Goal: Information Seeking & Learning: Learn about a topic

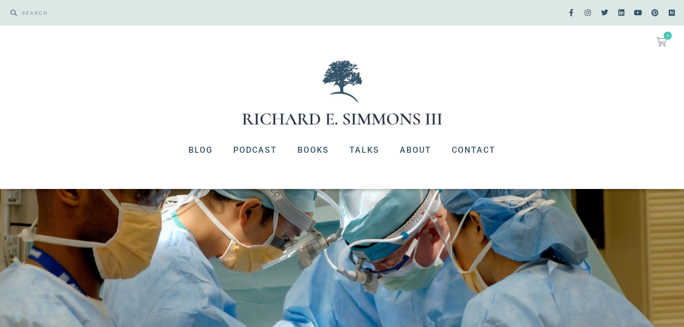
scroll to position [306, 0]
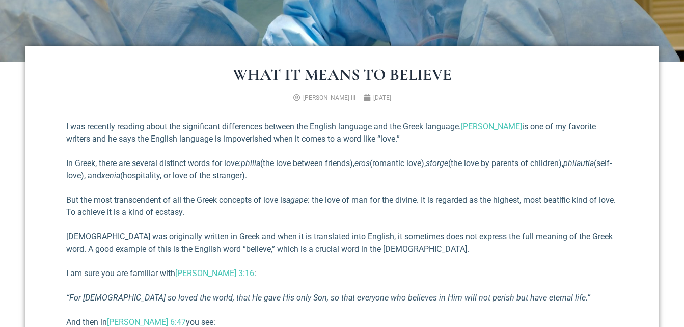
drag, startPoint x: 232, startPoint y: 70, endPoint x: 528, endPoint y: 307, distance: 378.8
copy div "Lore Ip Dolor Si Ametcon Adipisc E. Seddoei TEM Incididun 64, 5799 U lab etdolo…"
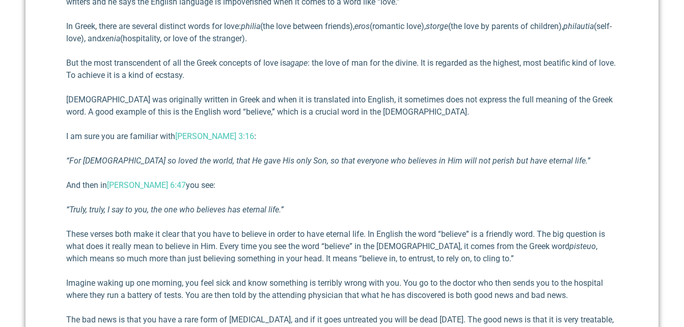
scroll to position [459, 0]
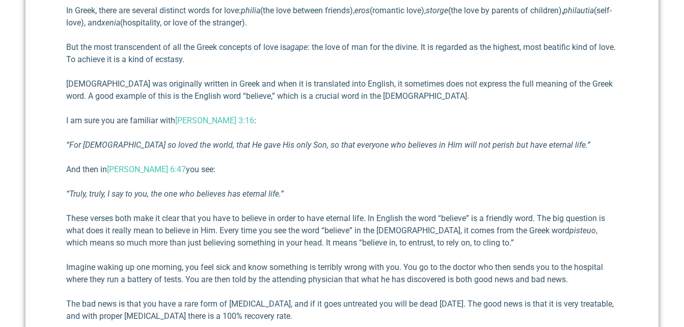
click at [576, 146] on p "“For [DEMOGRAPHIC_DATA] so loved the world, that He gave His only Son, so that …" at bounding box center [342, 145] width 552 height 12
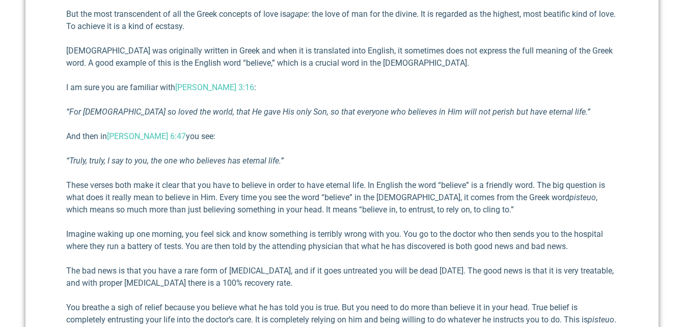
scroll to position [510, 0]
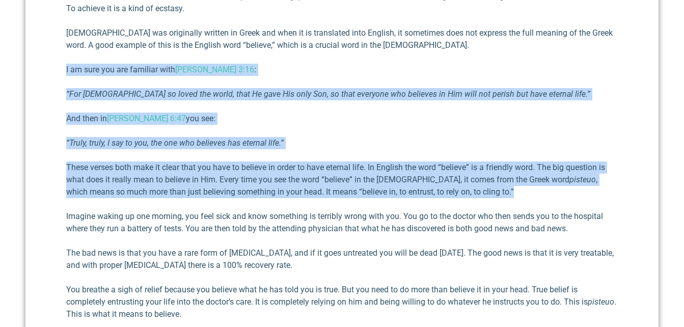
drag, startPoint x: 60, startPoint y: 69, endPoint x: 499, endPoint y: 194, distance: 456.6
click at [499, 194] on div "What It Means To Believe [PERSON_NAME] III [DATE] I was recently reading about …" at bounding box center [341, 162] width 633 height 639
copy div "I am sure you are familiar with [PERSON_NAME] 3:16 : “For [DEMOGRAPHIC_DATA] so…"
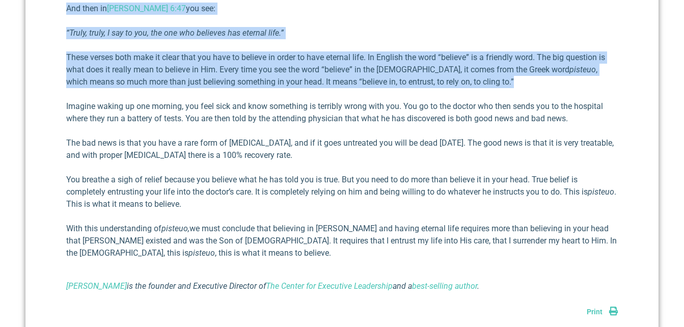
scroll to position [611, 0]
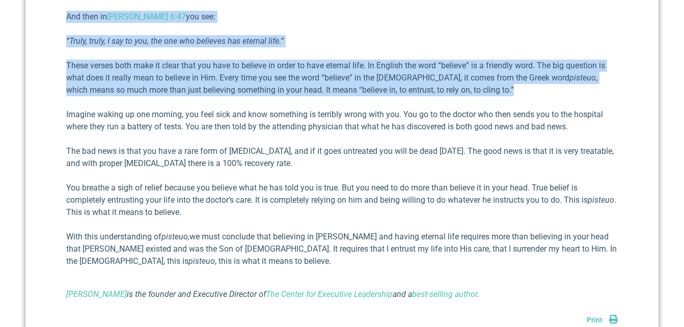
drag, startPoint x: 64, startPoint y: 111, endPoint x: 334, endPoint y: 163, distance: 275.0
click at [334, 163] on div "What It Means To Believe [PERSON_NAME] III [DATE] I was recently reading about …" at bounding box center [341, 60] width 633 height 639
copy div "Imagine waking up one morning, you feel sick and know something is terribly wro…"
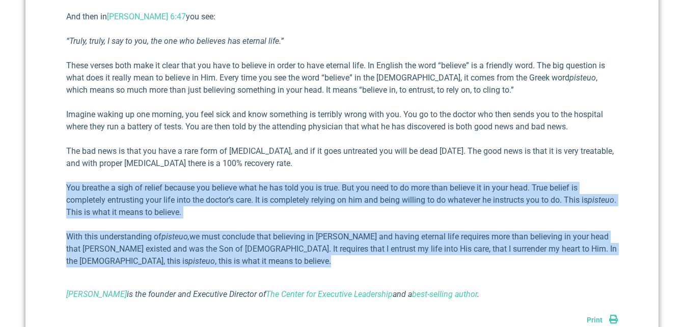
drag, startPoint x: 66, startPoint y: 185, endPoint x: 356, endPoint y: 259, distance: 299.5
click at [356, 259] on div "What It Means To Believe [PERSON_NAME] III [DATE] I was recently reading about …" at bounding box center [341, 60] width 633 height 639
copy div "You breathe a sigh of relief because you believe what he has told you is true. …"
click at [368, 294] on link "The Center for Executive Leadership" at bounding box center [329, 294] width 127 height 10
